Goal: Task Accomplishment & Management: Manage account settings

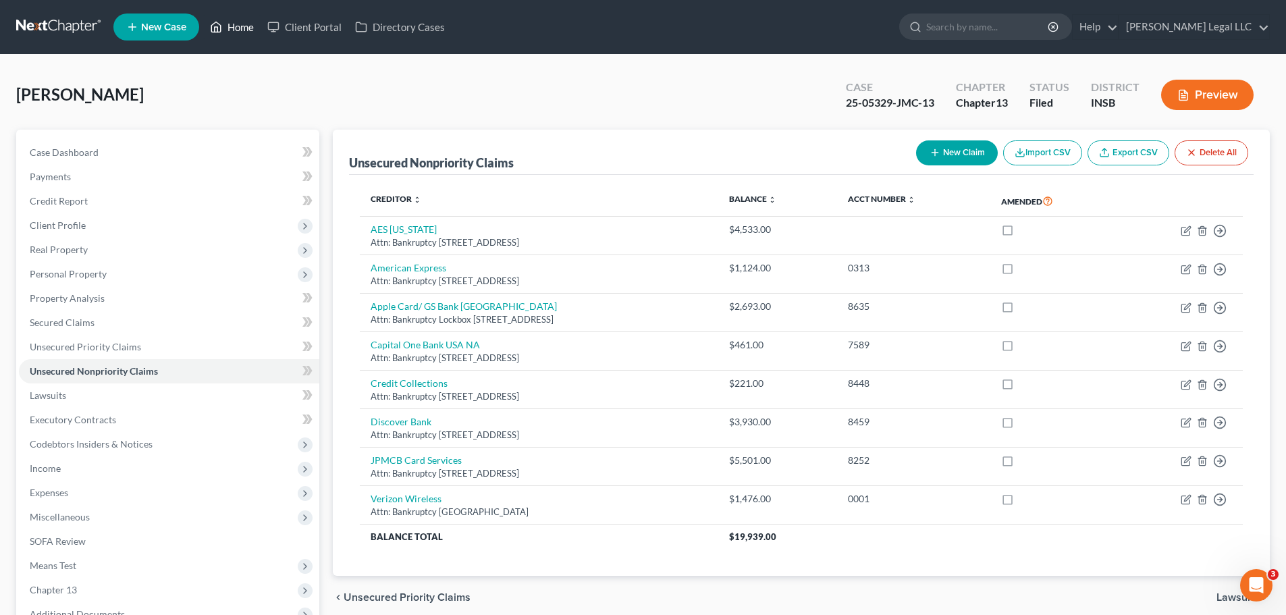
click at [239, 31] on link "Home" at bounding box center [231, 27] width 57 height 24
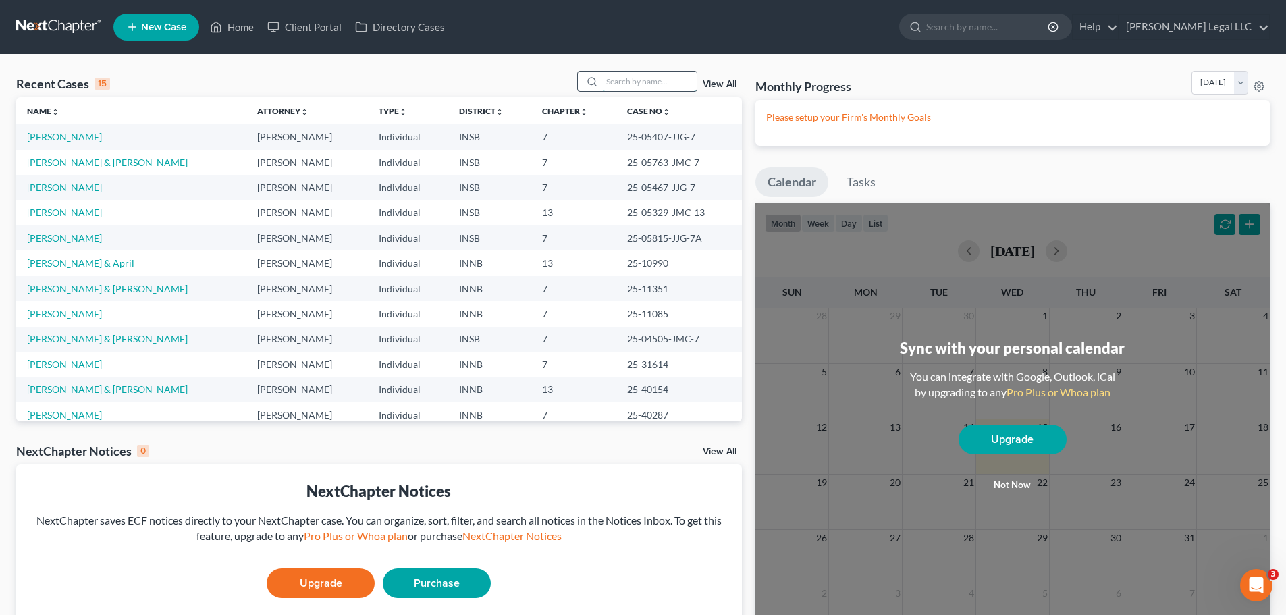
click at [652, 86] on input "search" at bounding box center [649, 82] width 95 height 20
click at [61, 188] on link "Banks, Greta" at bounding box center [64, 187] width 75 height 11
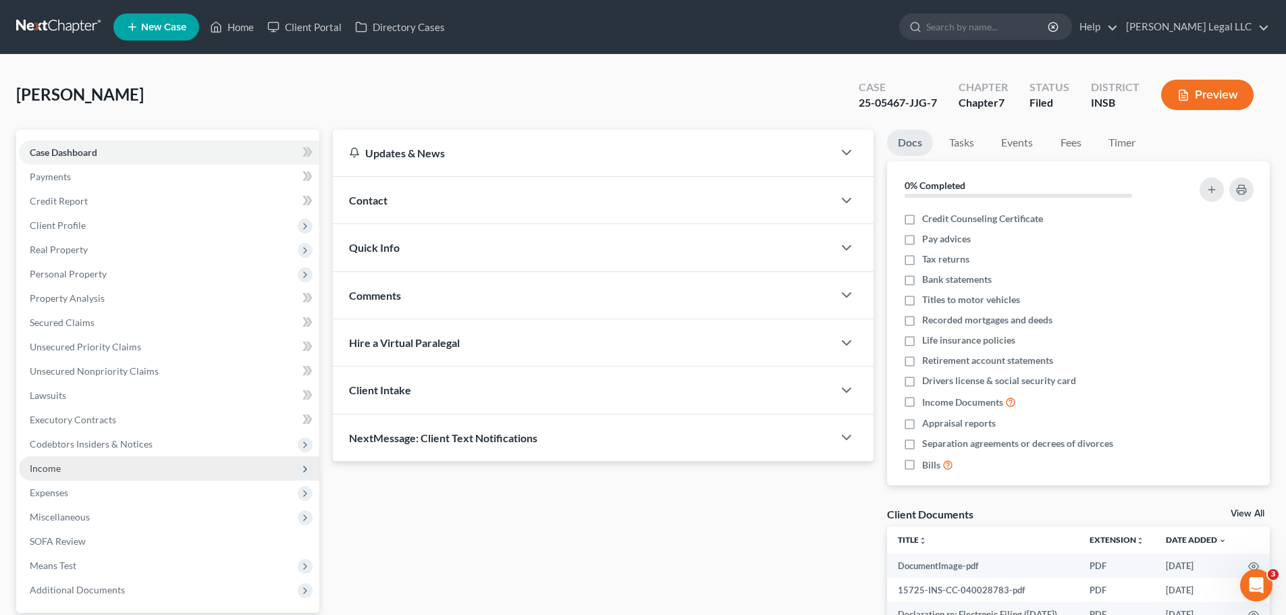
click at [45, 471] on span "Income" at bounding box center [45, 467] width 31 height 11
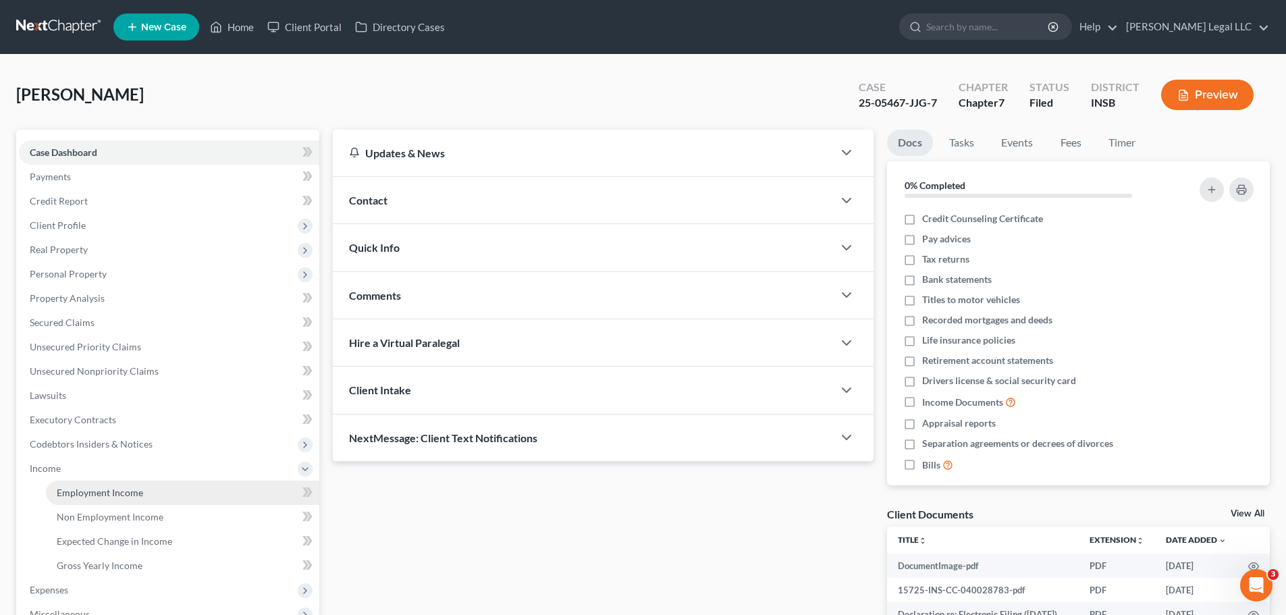
click at [68, 491] on span "Employment Income" at bounding box center [100, 492] width 86 height 11
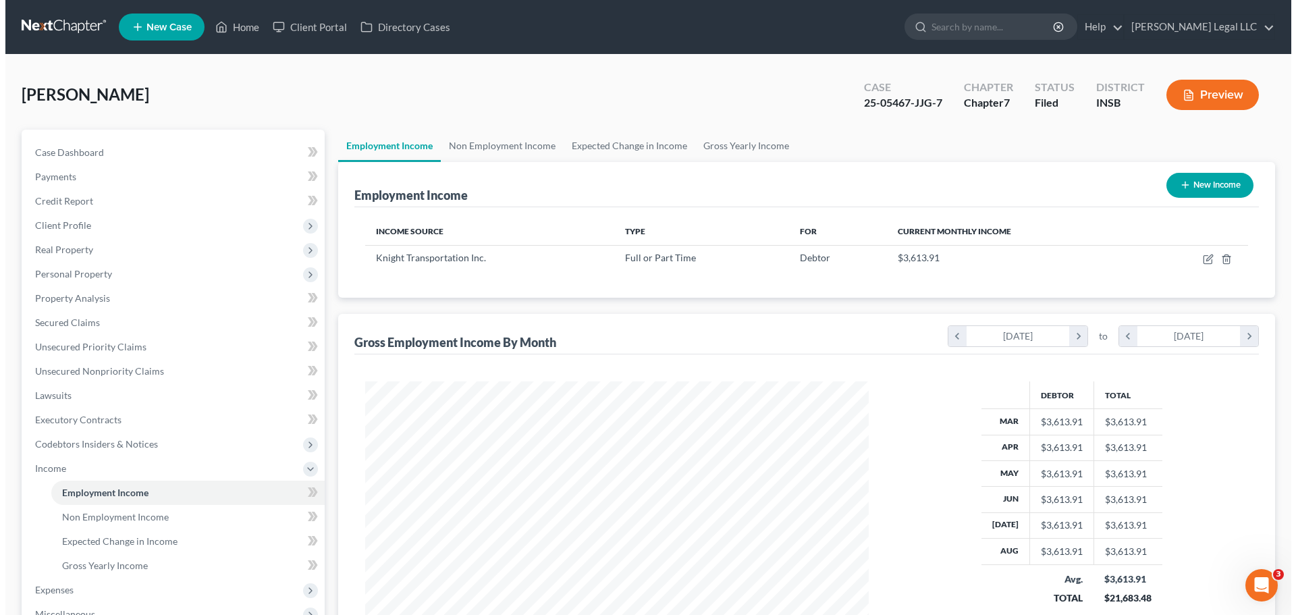
scroll to position [252, 531]
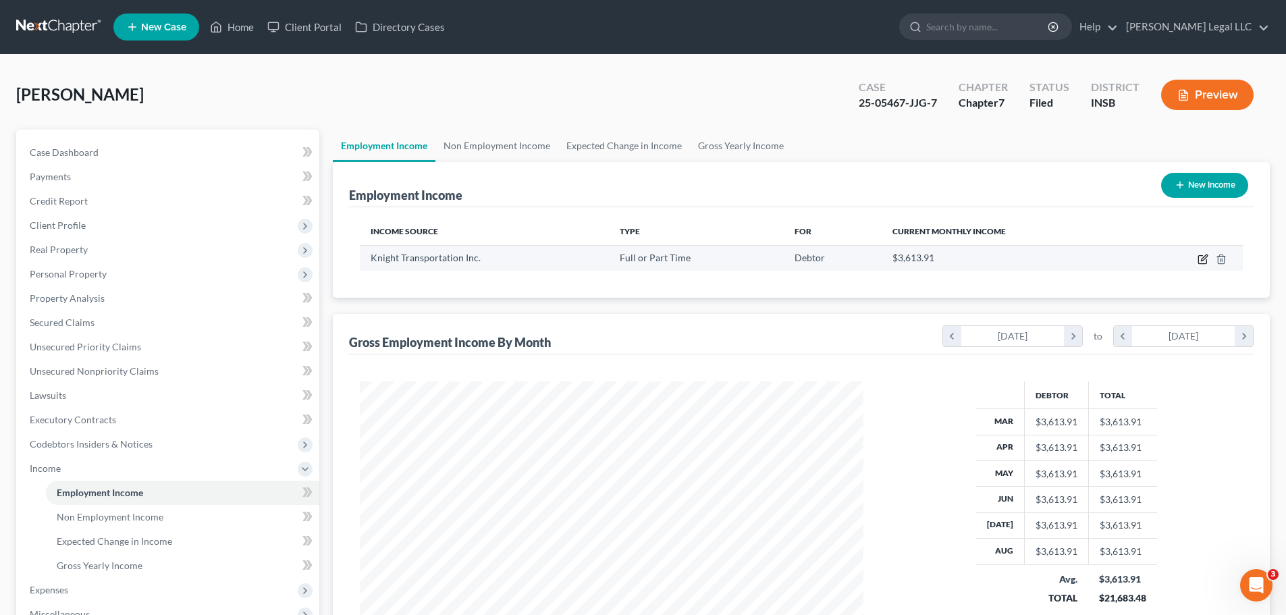
click at [1198, 259] on icon "button" at bounding box center [1202, 260] width 8 height 8
select select "0"
select select "3"
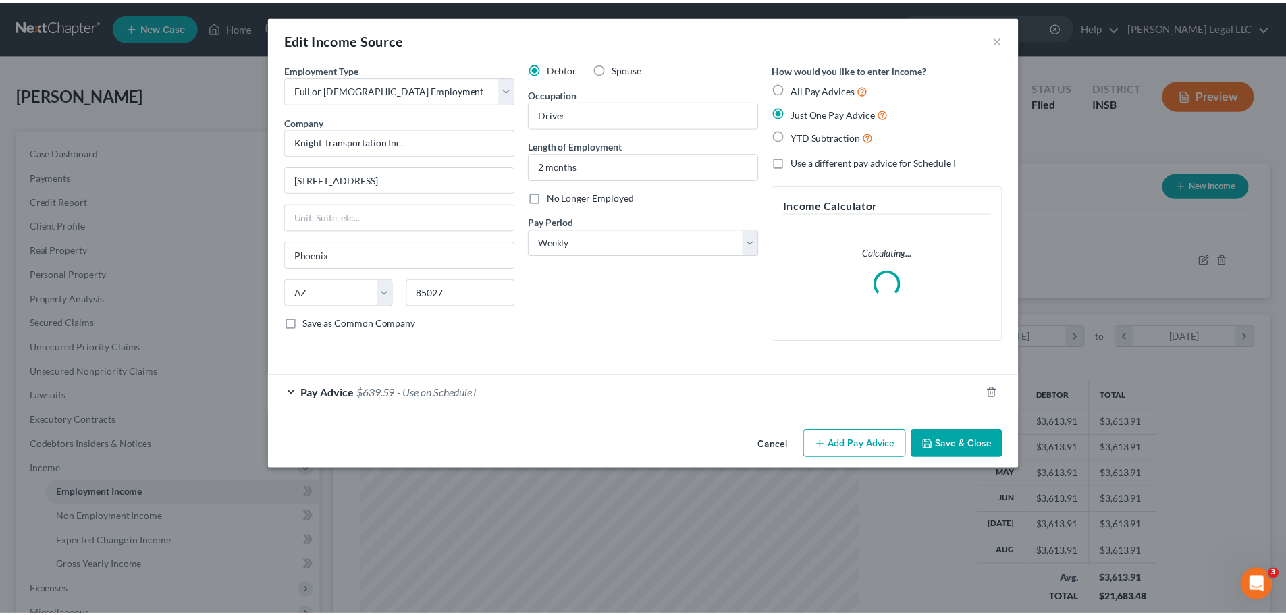
scroll to position [254, 535]
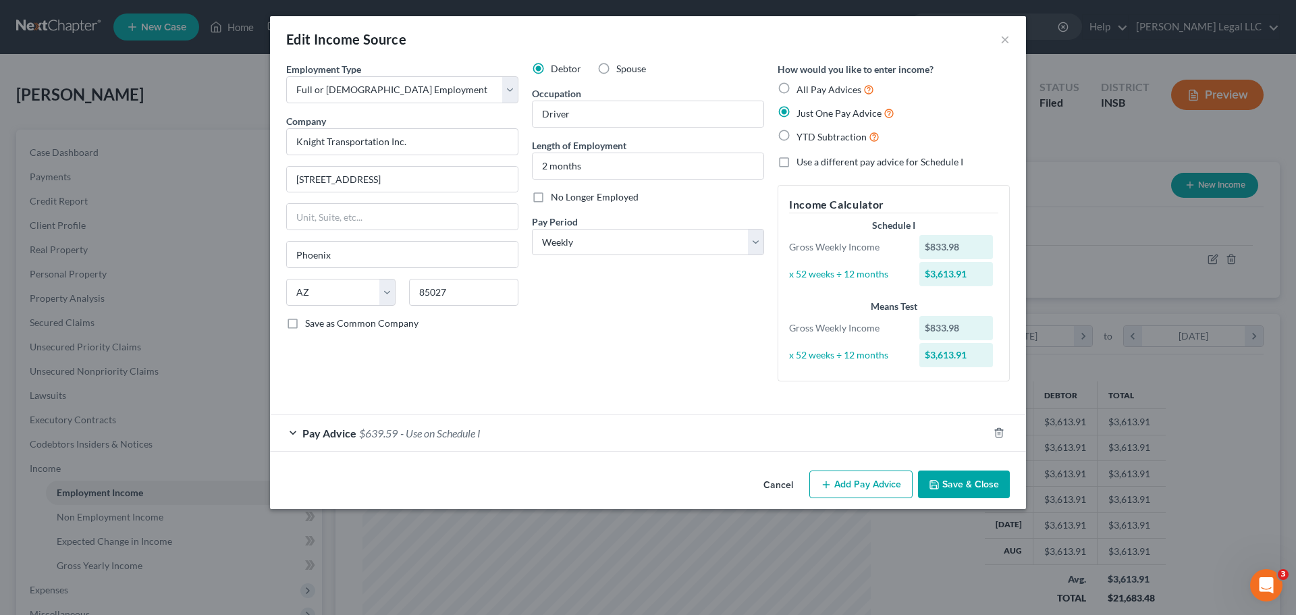
click at [649, 331] on div "Debtor Spouse Occupation Driver Length of Employment 2 months No Longer Employe…" at bounding box center [648, 227] width 246 height 330
click at [1002, 42] on button "×" at bounding box center [1005, 39] width 9 height 16
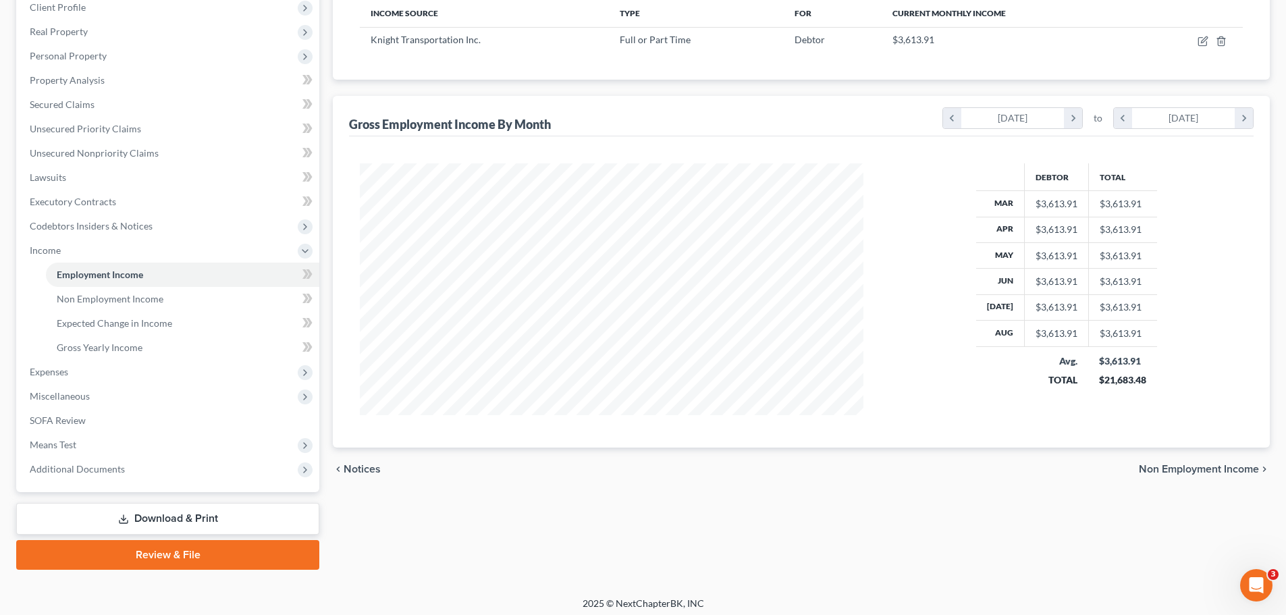
scroll to position [224, 0]
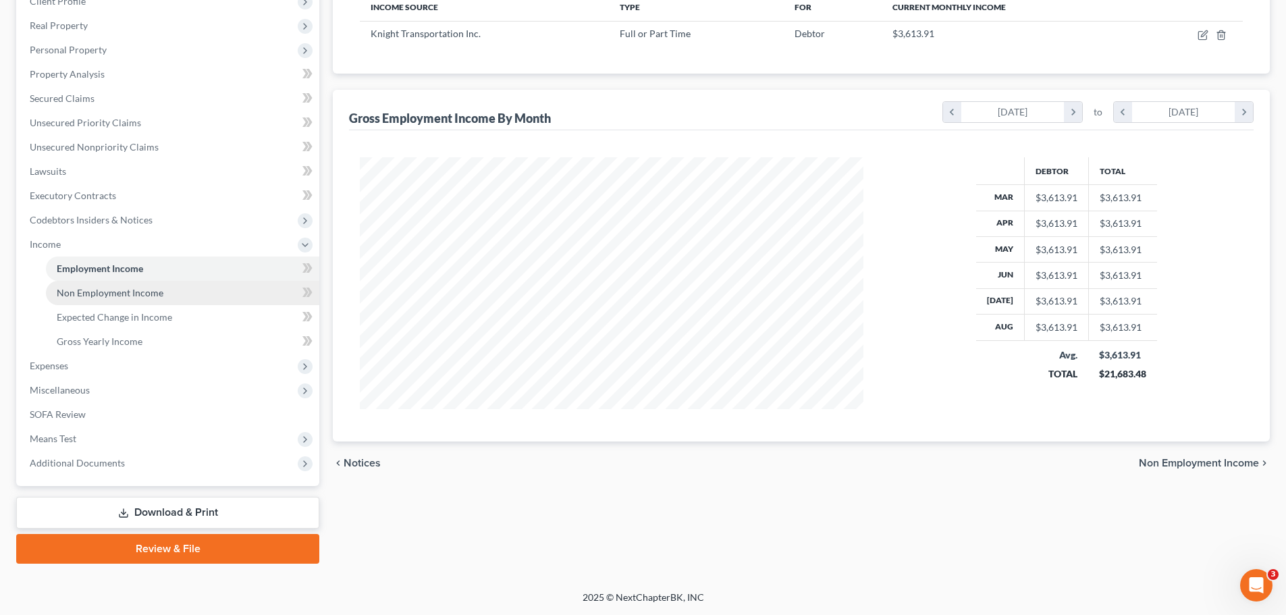
click at [117, 295] on span "Non Employment Income" at bounding box center [110, 292] width 107 height 11
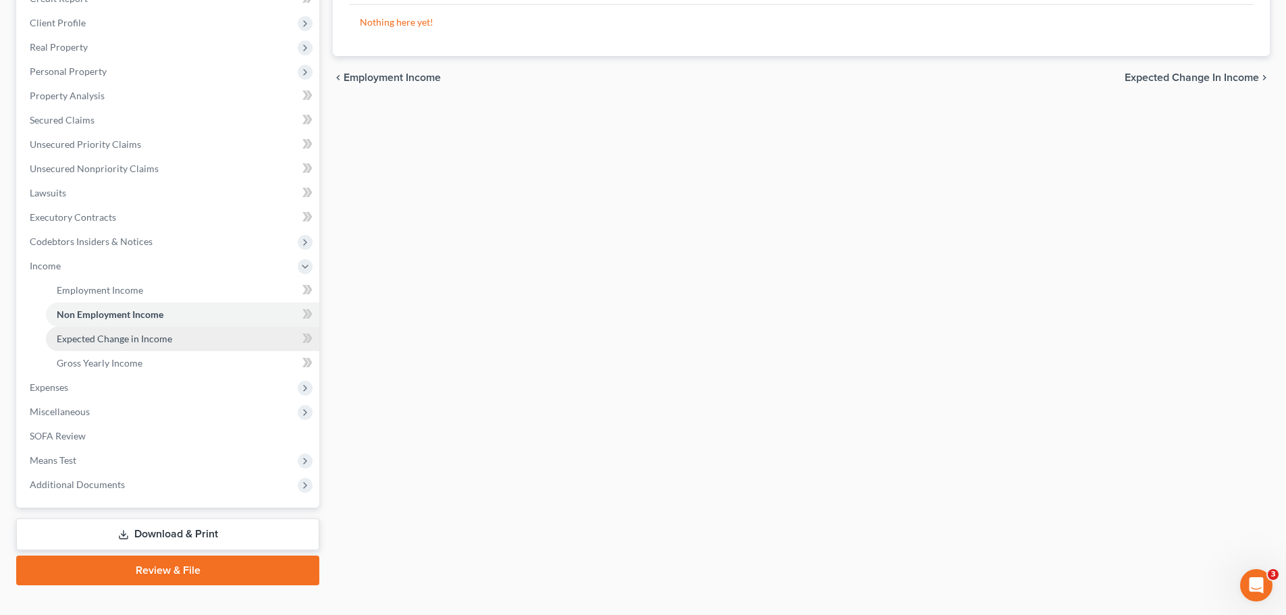
click at [136, 344] on link "Expected Change in Income" at bounding box center [182, 339] width 273 height 24
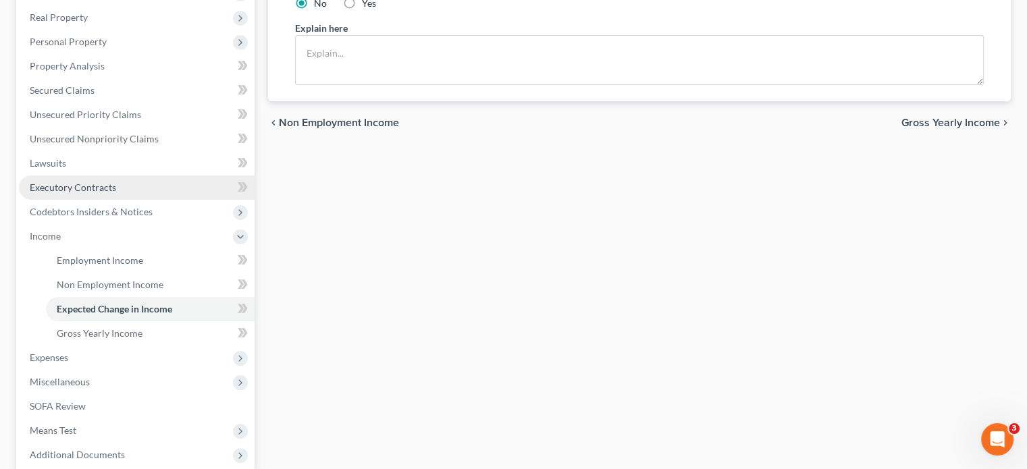
scroll to position [203, 0]
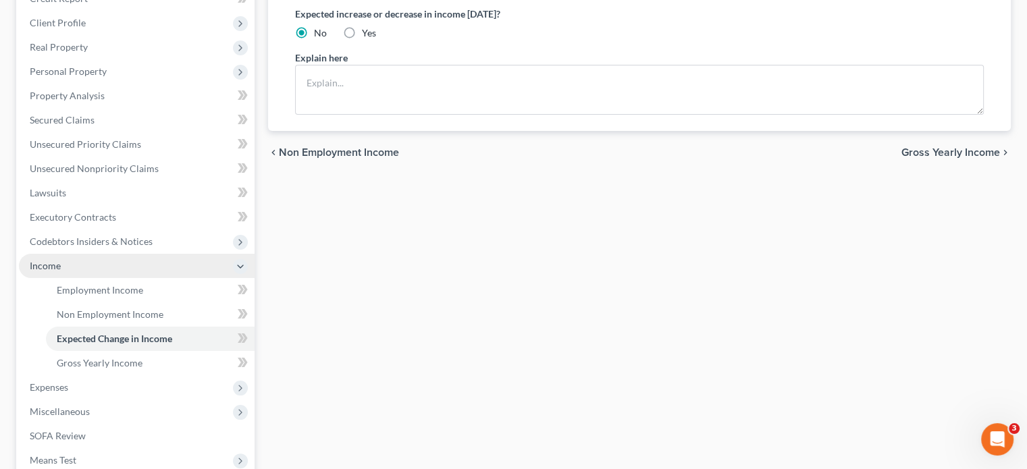
click at [49, 267] on span "Income" at bounding box center [45, 265] width 31 height 11
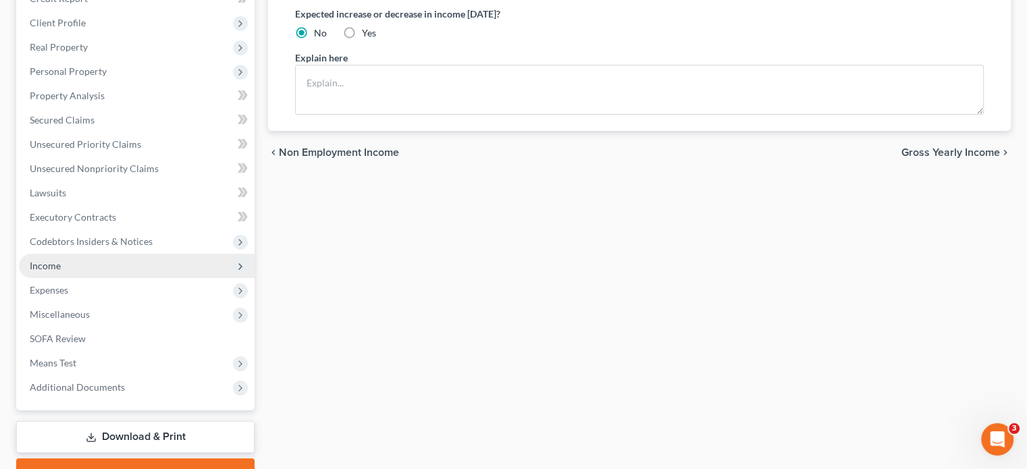
click at [69, 265] on span "Income" at bounding box center [137, 266] width 236 height 24
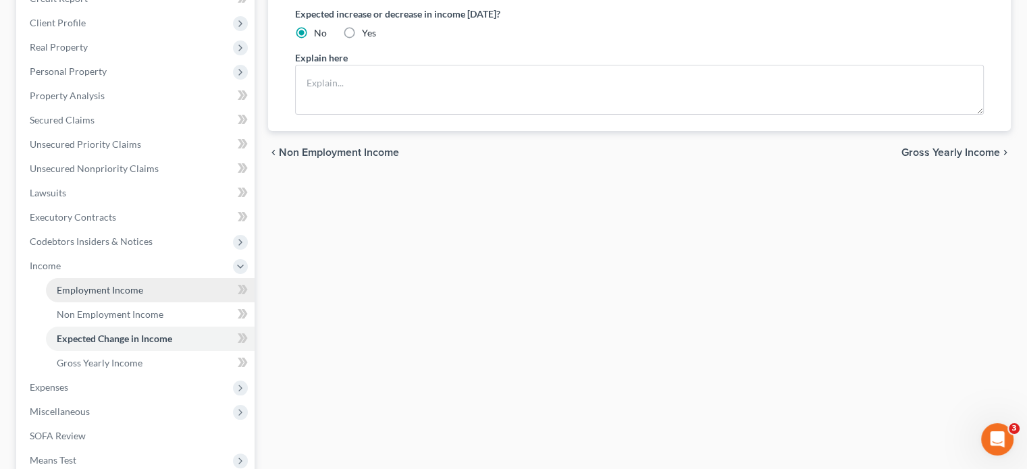
click at [79, 294] on span "Employment Income" at bounding box center [100, 289] width 86 height 11
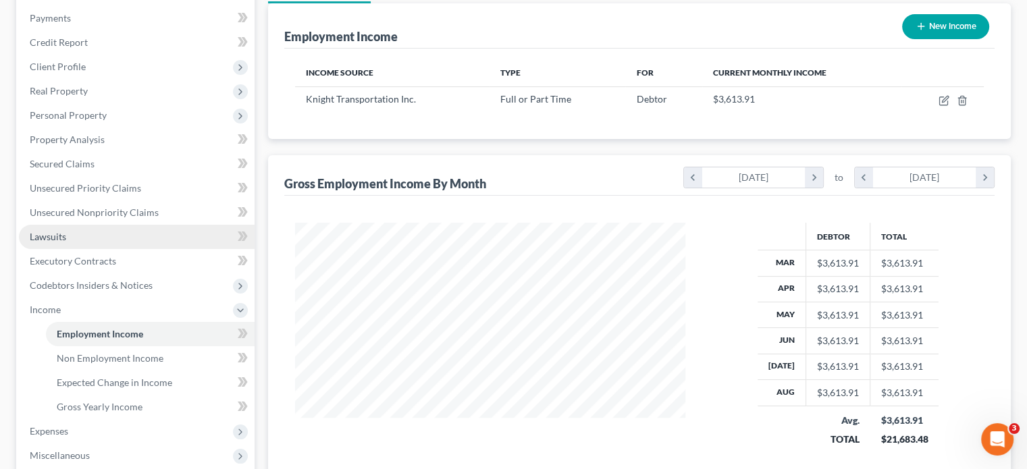
scroll to position [68, 0]
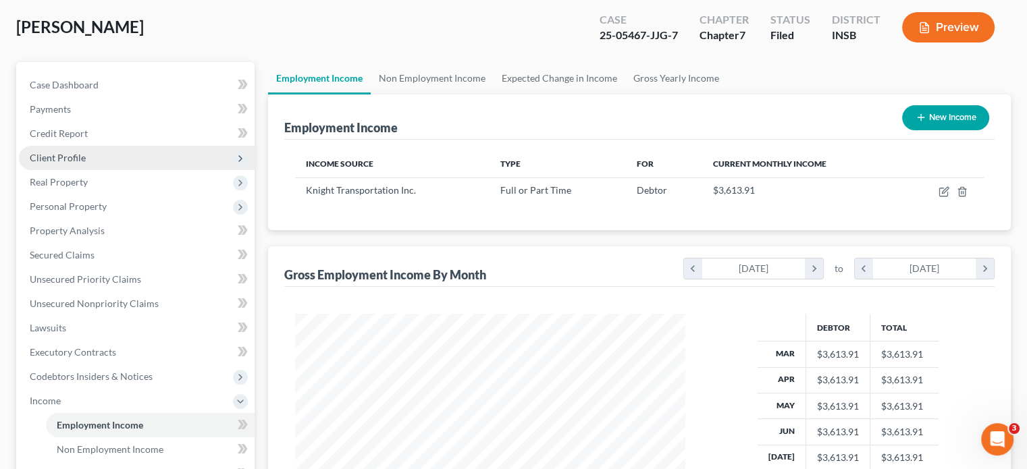
click at [65, 158] on span "Client Profile" at bounding box center [58, 157] width 56 height 11
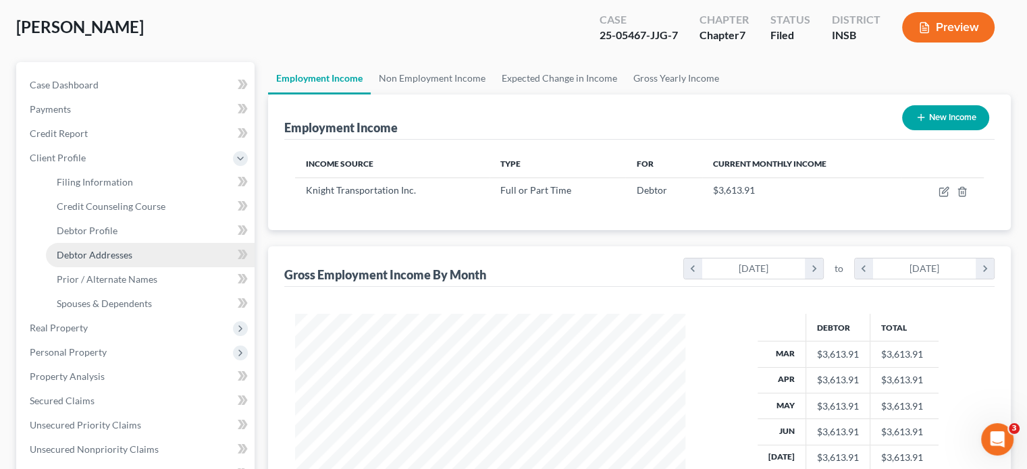
click at [68, 246] on link "Debtor Addresses" at bounding box center [150, 255] width 209 height 24
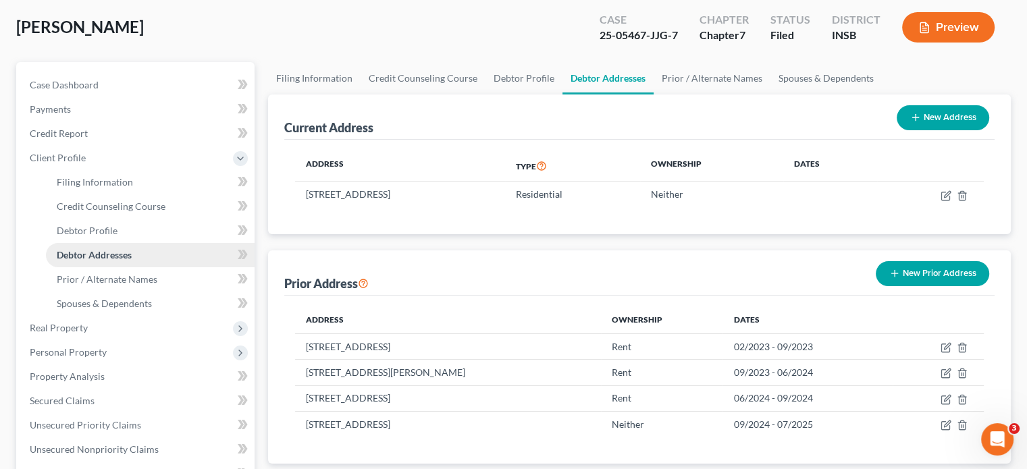
scroll to position [135, 0]
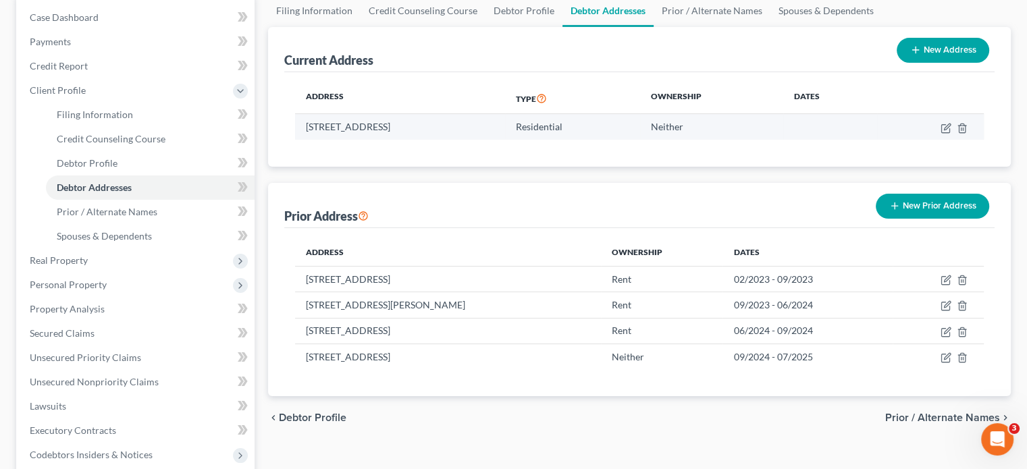
drag, startPoint x: 489, startPoint y: 124, endPoint x: 299, endPoint y: 130, distance: 189.8
click at [299, 130] on td "3875 Plainfield Rd, Indianapolis, IN 46231" at bounding box center [400, 127] width 210 height 26
click at [300, 130] on td "3875 Plainfield Rd, Indianapolis, IN 46231" at bounding box center [400, 127] width 210 height 26
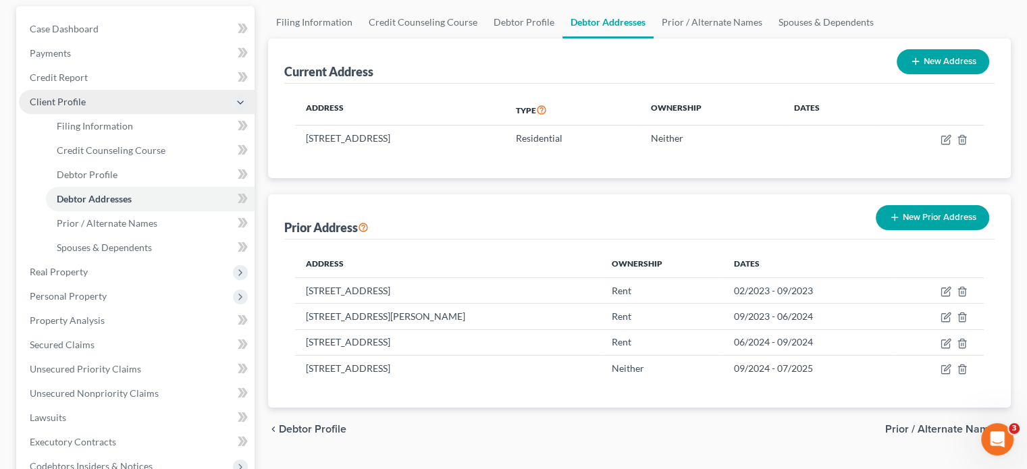
scroll to position [68, 0]
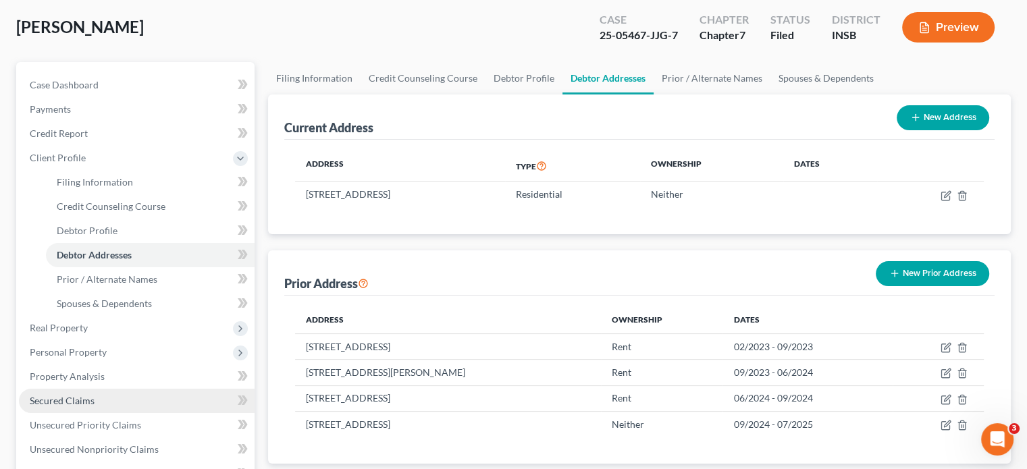
click at [43, 410] on link "Secured Claims" at bounding box center [137, 401] width 236 height 24
